Goal: Transaction & Acquisition: Purchase product/service

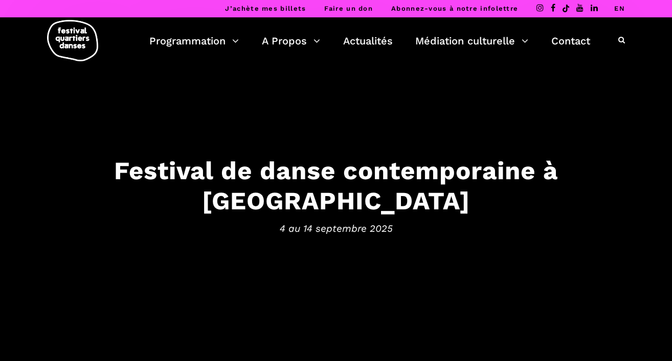
click at [622, 11] on link "EN" at bounding box center [619, 9] width 11 height 8
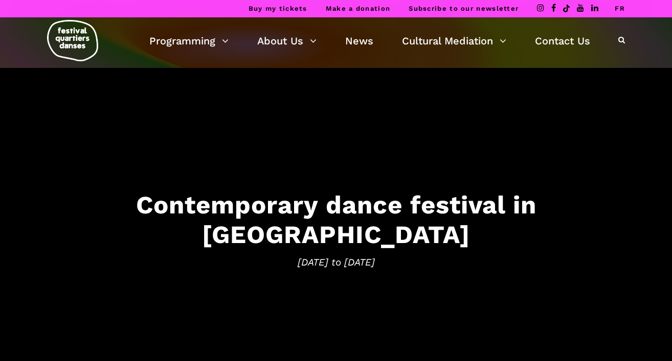
click at [622, 11] on link "FR" at bounding box center [619, 9] width 10 height 8
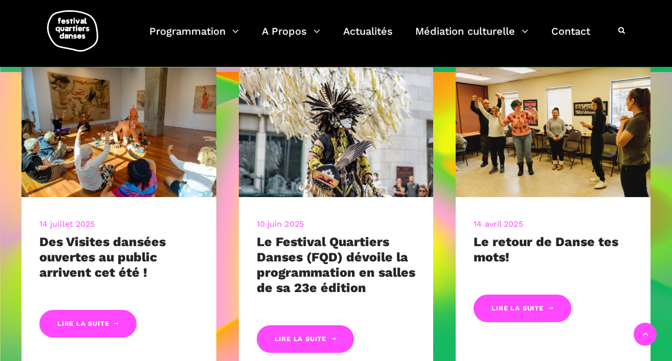
scroll to position [391, 0]
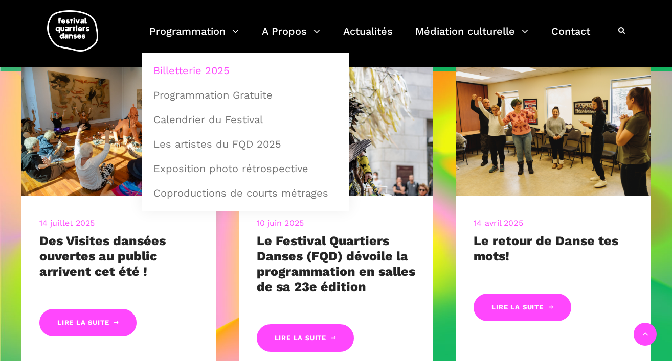
click at [204, 73] on link "Billetterie 2025" at bounding box center [245, 71] width 196 height 24
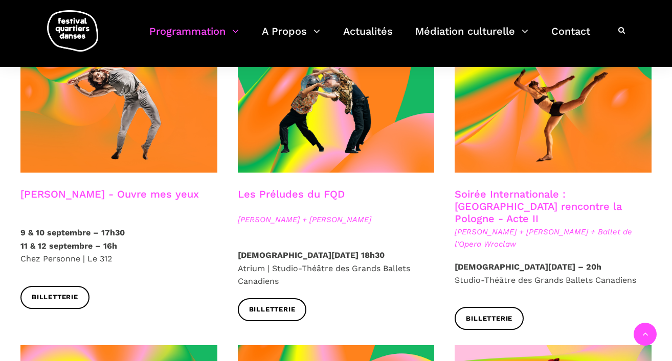
scroll to position [896, 0]
